Goal: Task Accomplishment & Management: Manage account settings

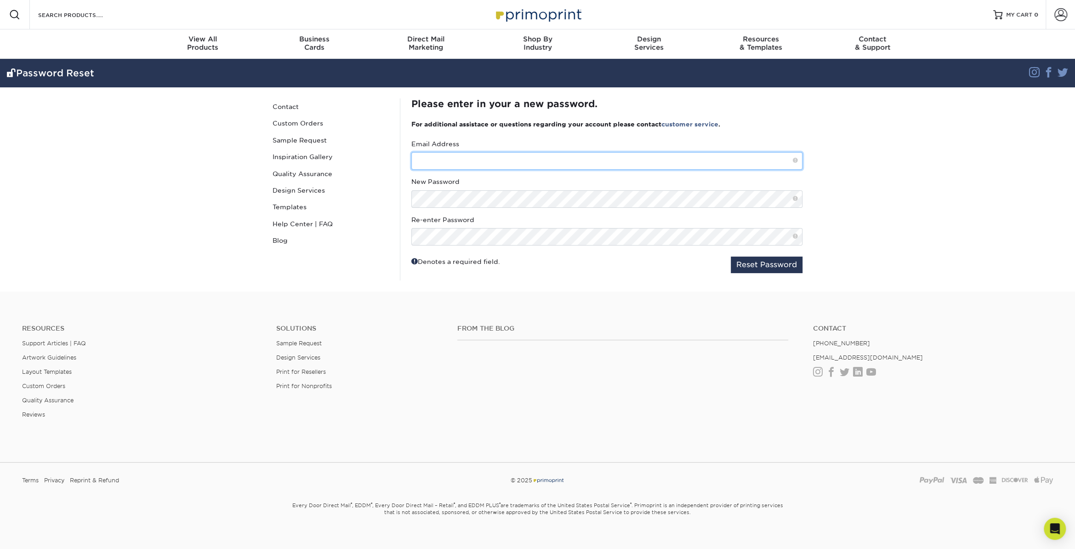
click at [433, 164] on input "text" at bounding box center [606, 160] width 391 height 17
type input "[EMAIL_ADDRESS][DOMAIN_NAME]"
click at [794, 197] on span at bounding box center [795, 199] width 5 height 8
click at [793, 198] on span at bounding box center [795, 199] width 5 height 8
click at [796, 199] on span at bounding box center [795, 199] width 5 height 8
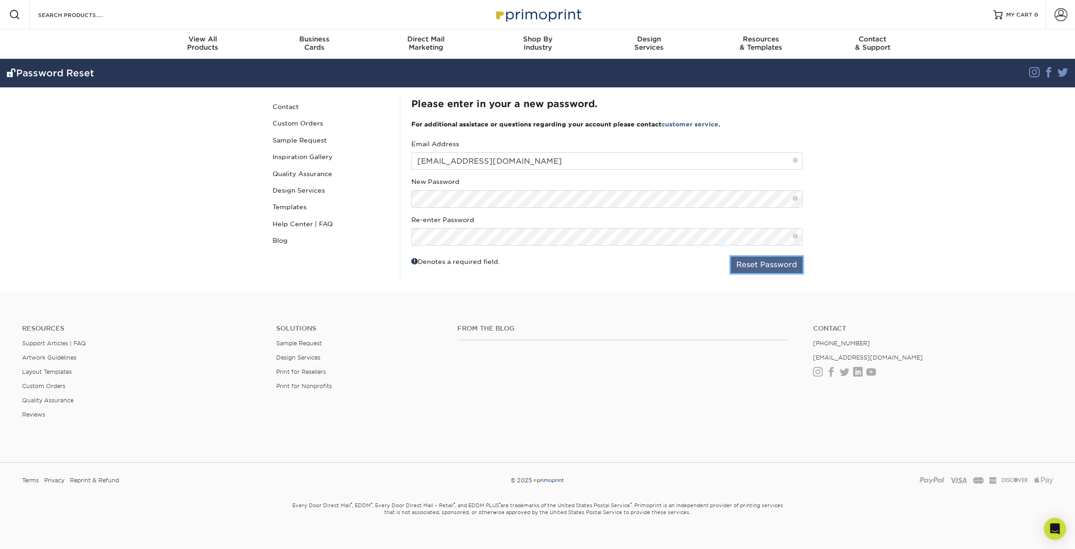
click at [773, 266] on button "Reset Password" at bounding box center [767, 264] width 72 height 17
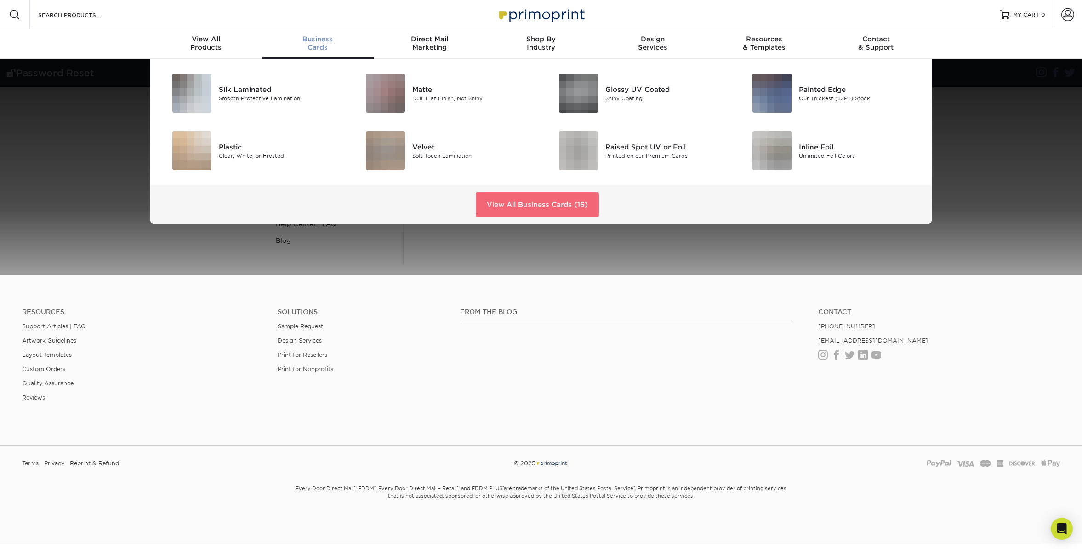
click at [499, 212] on link "View All Business Cards (16)" at bounding box center [537, 204] width 123 height 25
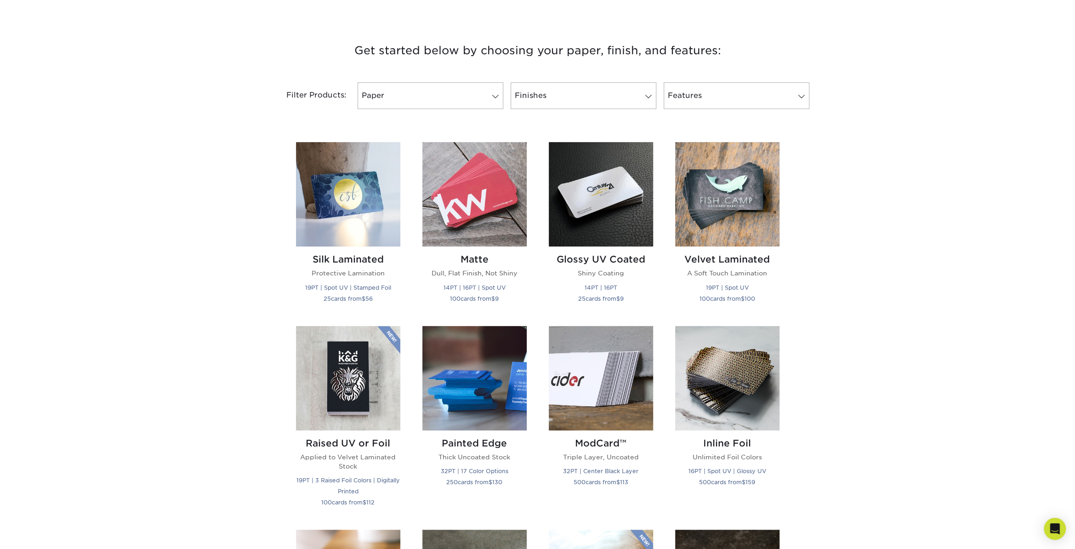
scroll to position [322, 0]
